Goal: Check status: Check status

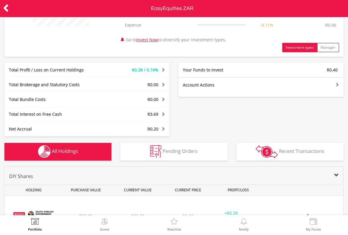
scroll to position [89, 0]
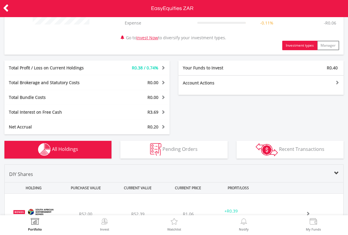
click at [43, 115] on div "Total Interest on Free Cash" at bounding box center [52, 112] width 96 height 6
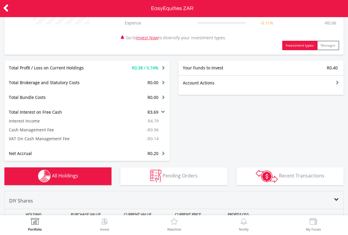
click at [161, 114] on span at bounding box center [163, 112] width 6 height 4
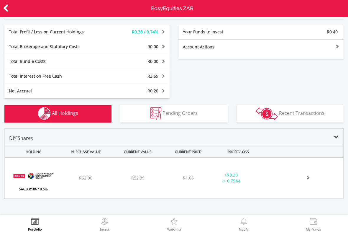
scroll to position [124, 0]
click at [77, 177] on div "R52.00" at bounding box center [85, 178] width 51 height 6
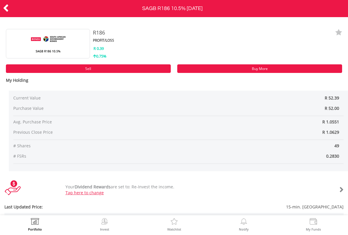
click at [6, 9] on icon at bounding box center [6, 8] width 6 height 12
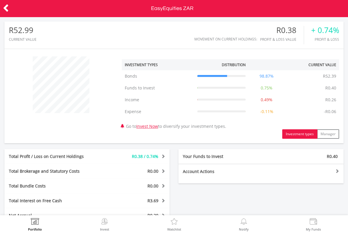
scroll to position [57, 113]
click at [326, 93] on td "R0.40" at bounding box center [330, 88] width 17 height 12
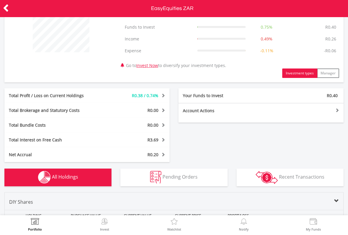
scroll to position [70, 0]
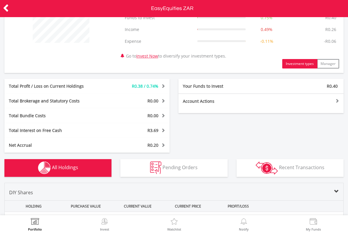
click at [336, 100] on div at bounding box center [302, 101] width 83 height 4
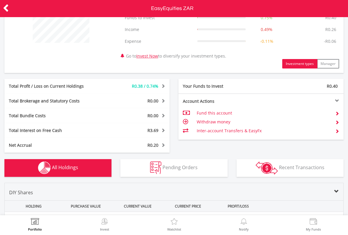
click at [339, 96] on div "Account Actions Fund this account Withdraw money Inter-account Transfers & Easy…" at bounding box center [260, 117] width 165 height 46
click at [335, 101] on div at bounding box center [302, 101] width 83 height 4
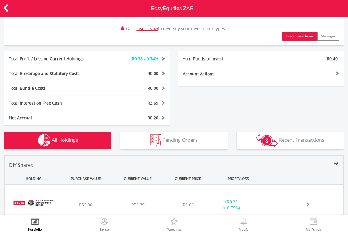
scroll to position [92, 0]
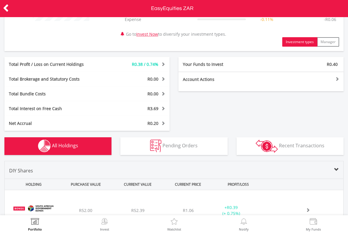
click at [161, 110] on span at bounding box center [163, 108] width 6 height 4
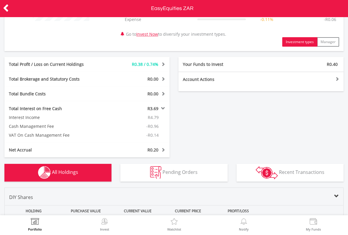
click at [158, 153] on div "Net Accrual R0.20 Interest R0.26 Cash Management Fee -R0.05 VAT -R0.01" at bounding box center [86, 149] width 165 height 15
click at [165, 153] on div "Net Accrual R0.20 Interest R0.26 Cash Management Fee -R0.05 VAT -R0.01" at bounding box center [86, 149] width 165 height 15
click at [157, 151] on span "R0.20" at bounding box center [153, 150] width 11 height 6
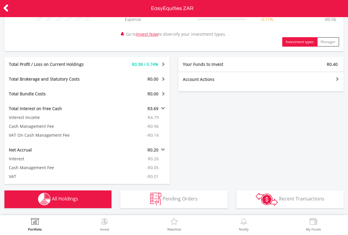
click at [50, 98] on div "Total Bundle Costs R0.00 Statutory Costs R0.00 Brokerage Costs R0.00 Management…" at bounding box center [86, 93] width 165 height 15
click at [161, 112] on div "Total Interest on Free Cash R3.69 Interest Income R4.79 Cash Management Fee -R0…" at bounding box center [86, 121] width 165 height 41
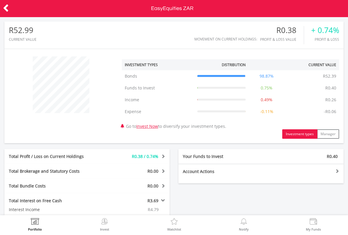
scroll to position [0, 0]
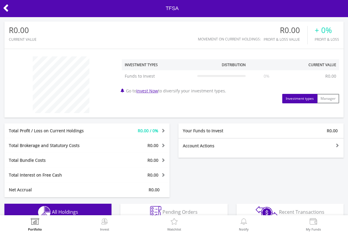
scroll to position [-1, 0]
click at [8, 7] on icon at bounding box center [6, 8] width 6 height 12
